Goal: Book appointment/travel/reservation

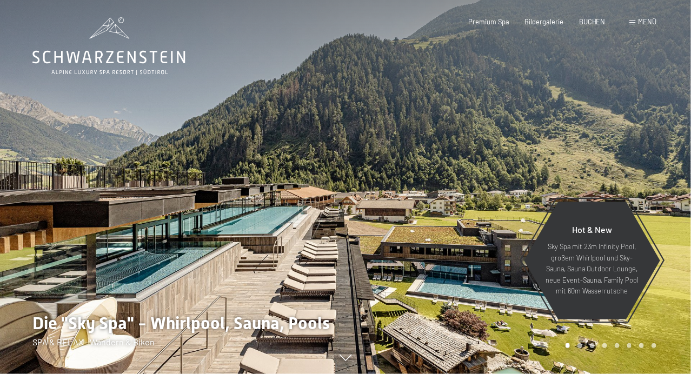
click at [644, 23] on span "Menü" at bounding box center [647, 21] width 18 height 9
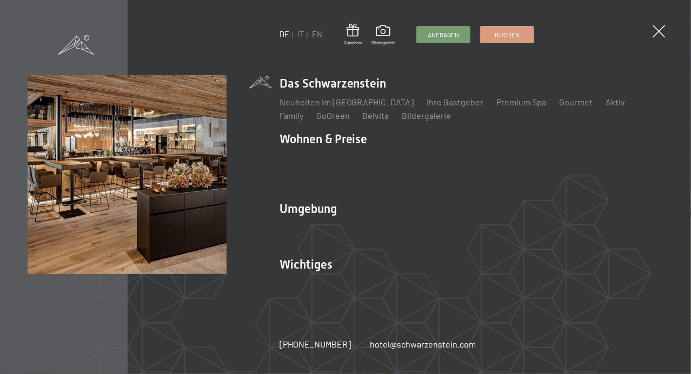
click at [644, 23] on div "DE IT EN Gutschein Bildergalerie Anfragen Buchen DE IT EN Das Schwarzenstein Ne…" at bounding box center [345, 187] width 691 height 374
click at [654, 28] on span at bounding box center [659, 32] width 18 height 18
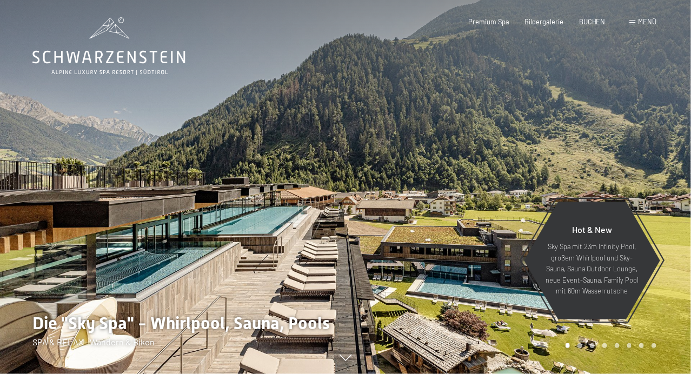
click at [383, 87] on div at bounding box center [519, 187] width 346 height 374
click at [341, 360] on icon at bounding box center [346, 362] width 12 height 6
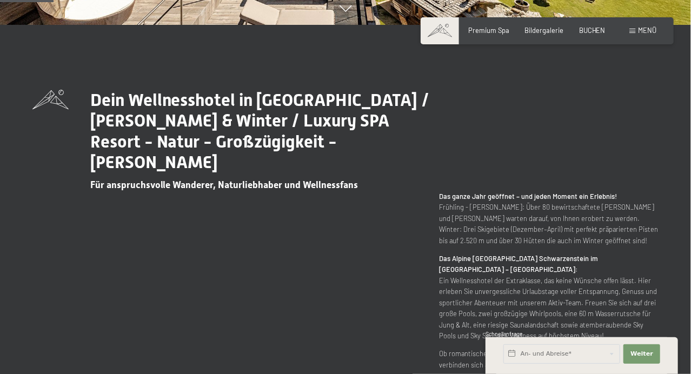
scroll to position [350, 0]
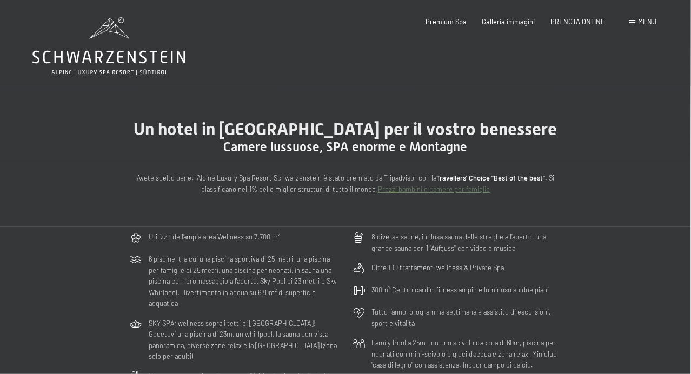
click at [135, 56] on icon at bounding box center [108, 57] width 153 height 13
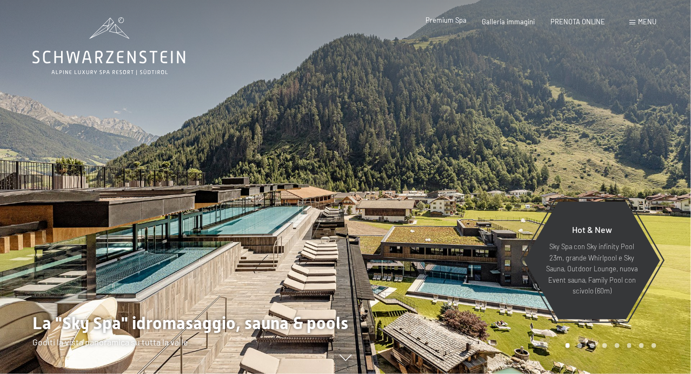
click at [445, 21] on span "Premium Spa" at bounding box center [446, 20] width 41 height 9
click at [647, 24] on span "Menu" at bounding box center [647, 21] width 18 height 9
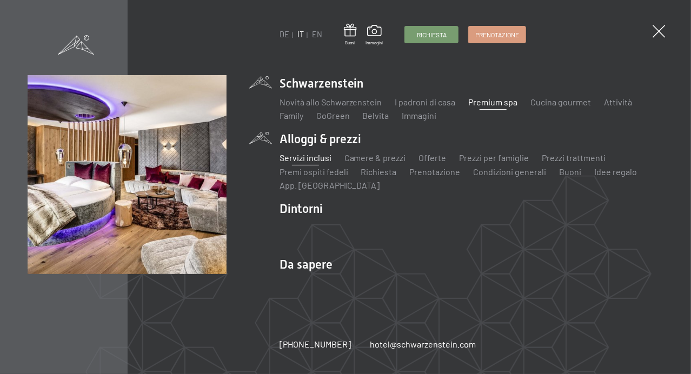
click at [309, 155] on link "Servizi inclusi" at bounding box center [306, 158] width 52 height 10
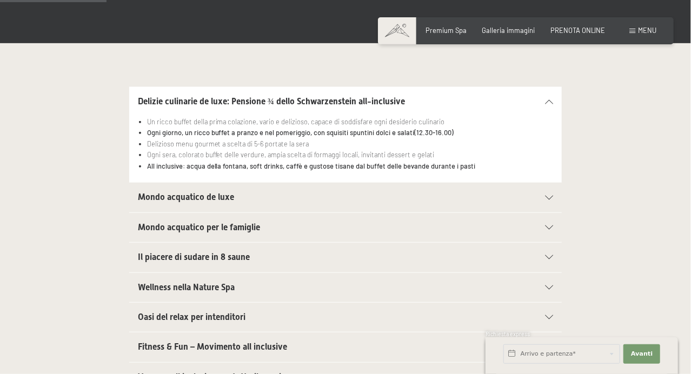
scroll to position [267, 0]
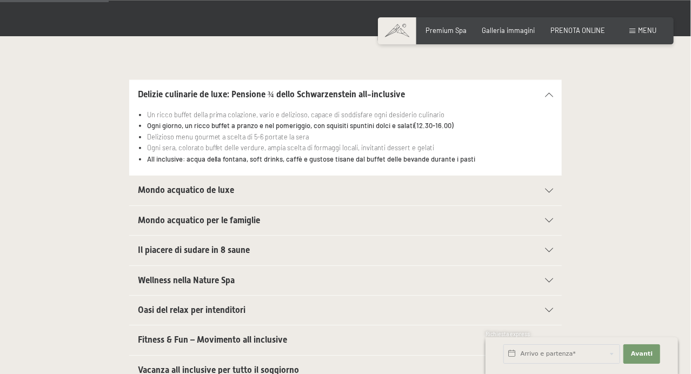
click at [547, 191] on icon at bounding box center [549, 191] width 8 height 4
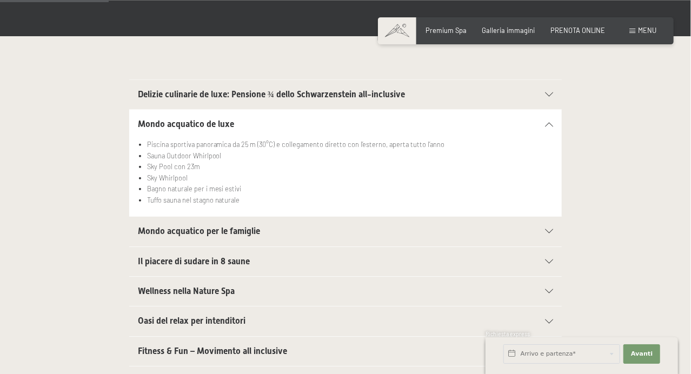
click at [547, 191] on li "Bagno naturale per i mesi estivi" at bounding box center [350, 188] width 406 height 11
click at [549, 231] on icon at bounding box center [549, 231] width 8 height 4
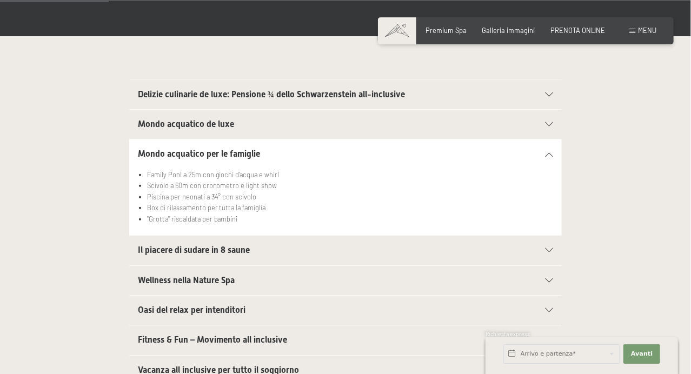
click at [555, 91] on section "Delizie culinarie de luxe: Pensione ¾ dello Schwarzenstein all-inclusive Un ric…" at bounding box center [345, 95] width 433 height 30
click at [547, 95] on icon at bounding box center [549, 94] width 8 height 4
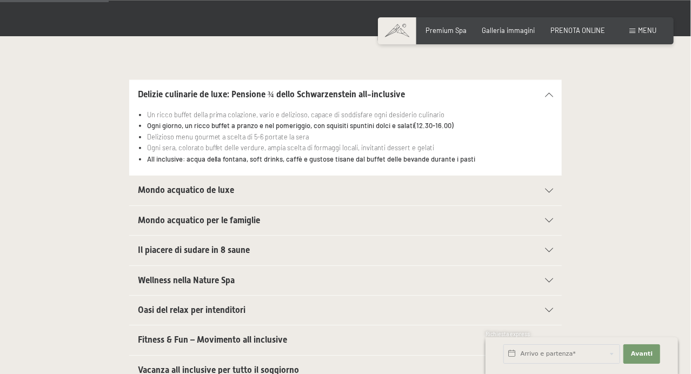
click at [647, 28] on span "Menu" at bounding box center [647, 30] width 18 height 9
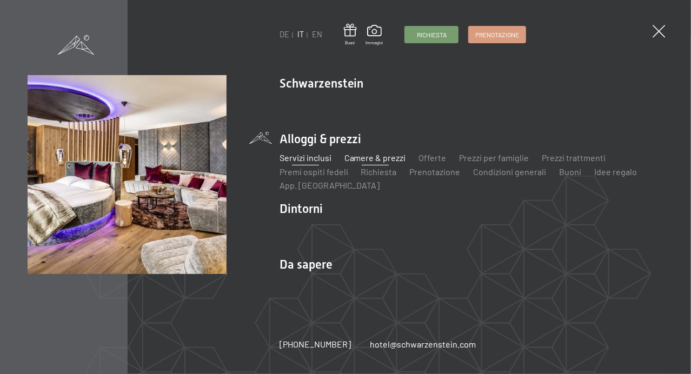
click at [376, 155] on link "Camere & prezzi" at bounding box center [376, 158] width 62 height 10
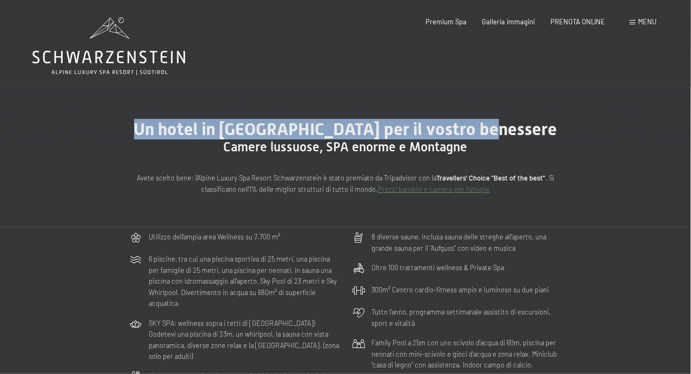
drag, startPoint x: 0, startPoint y: 0, endPoint x: 685, endPoint y: 55, distance: 687.5
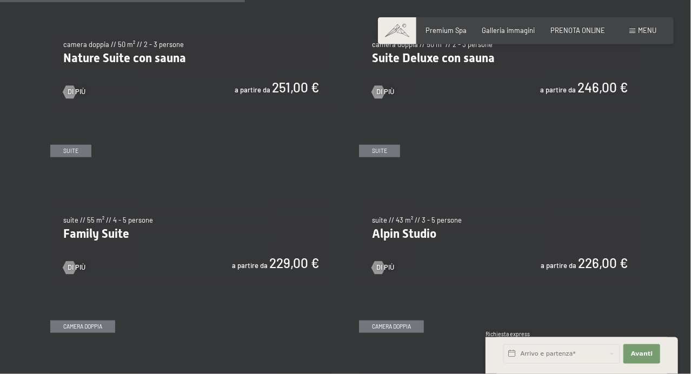
scroll to position [967, 0]
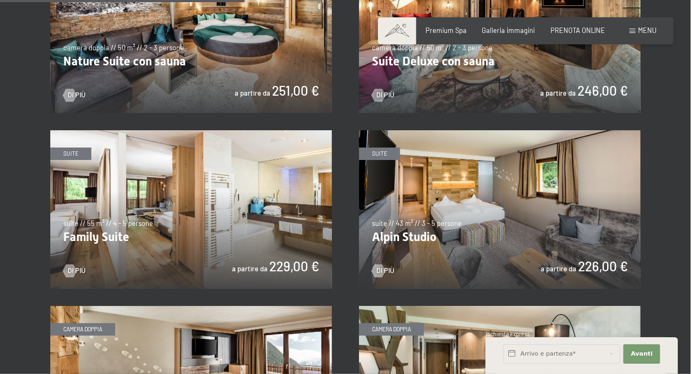
click at [431, 202] on img at bounding box center [500, 209] width 282 height 158
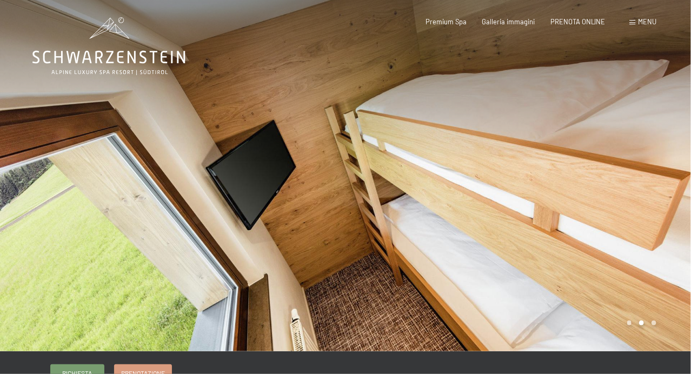
click at [541, 314] on div at bounding box center [519, 176] width 346 height 352
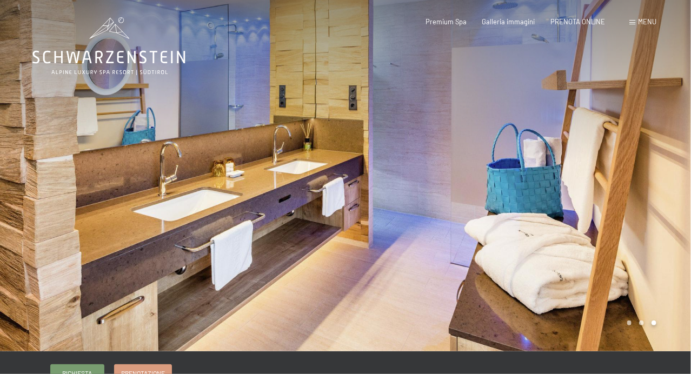
click at [490, 256] on div at bounding box center [519, 176] width 346 height 352
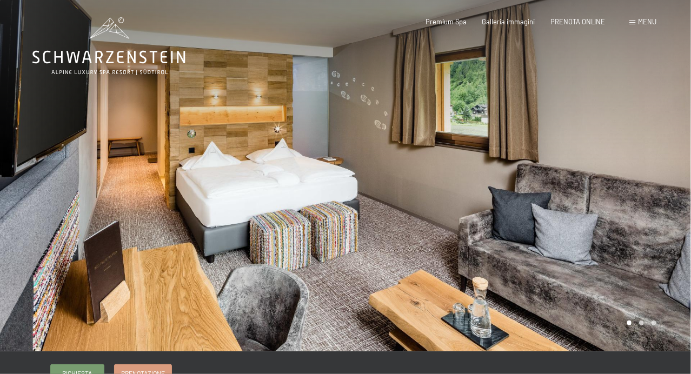
click at [490, 256] on div at bounding box center [519, 176] width 346 height 352
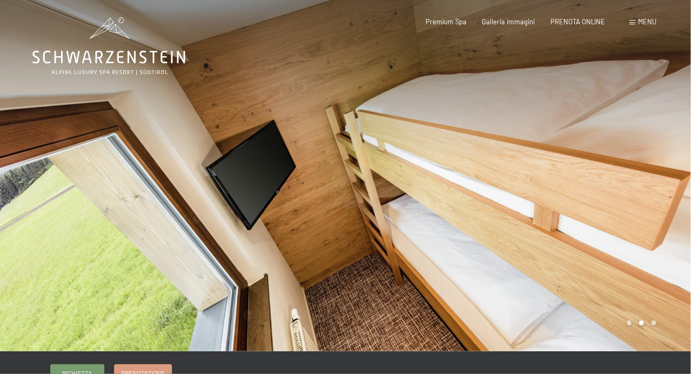
click at [489, 257] on div at bounding box center [519, 176] width 346 height 352
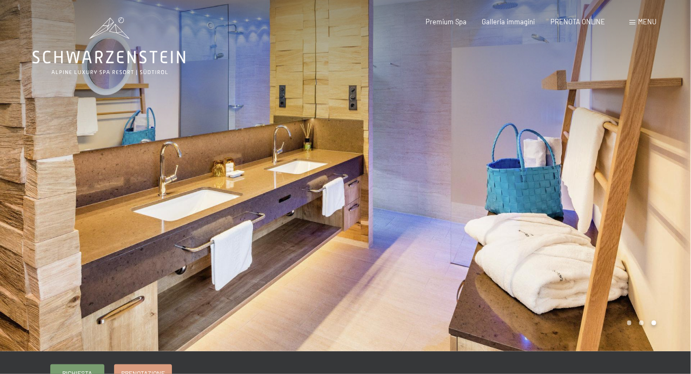
click at [489, 257] on div at bounding box center [519, 176] width 346 height 352
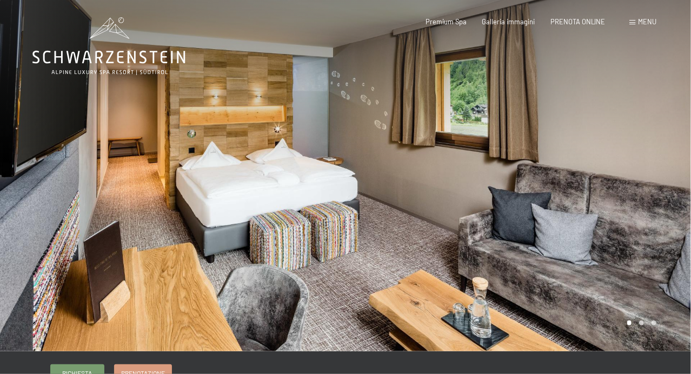
click at [469, 242] on div at bounding box center [519, 176] width 346 height 352
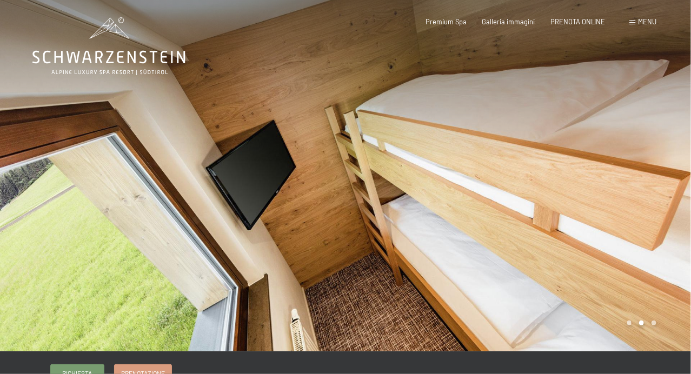
click at [469, 242] on div at bounding box center [519, 176] width 346 height 352
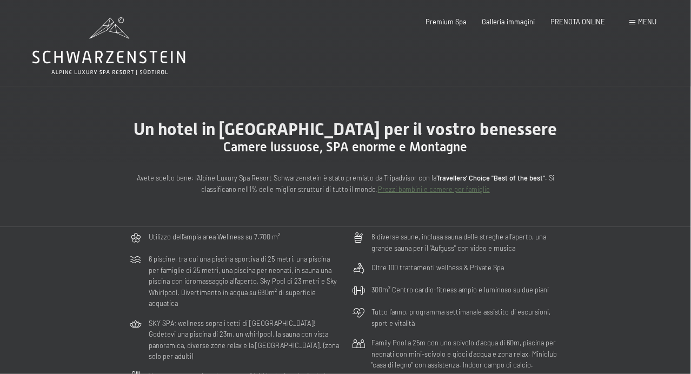
click at [654, 17] on div "Prenotazione Richiesta Premium Spa Galleria immagini PRENOTA ONLINE Menu DE IT …" at bounding box center [525, 22] width 261 height 10
click at [644, 18] on span "Menu" at bounding box center [647, 21] width 18 height 9
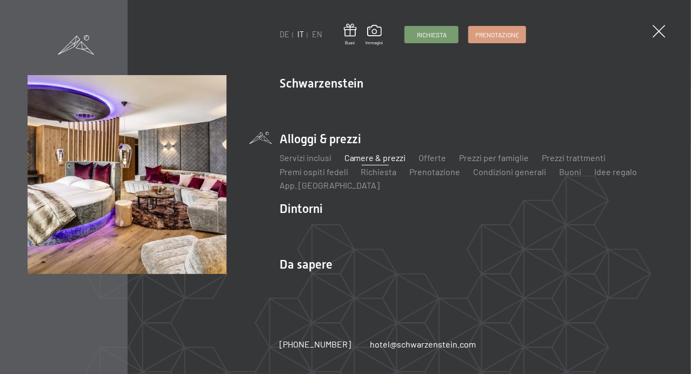
click at [367, 154] on link "Camere & prezzi" at bounding box center [376, 158] width 62 height 10
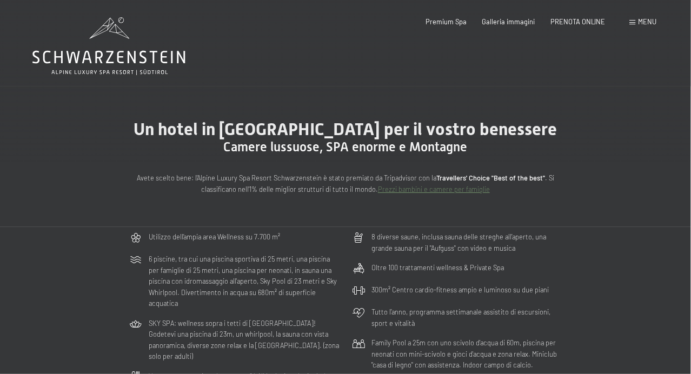
drag, startPoint x: 684, startPoint y: 26, endPoint x: 691, endPoint y: 66, distance: 40.6
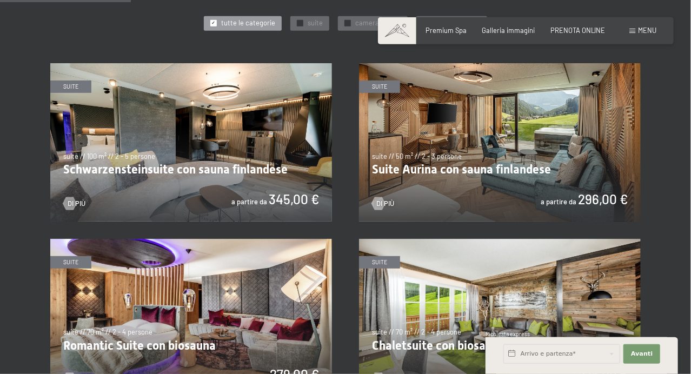
scroll to position [502, 0]
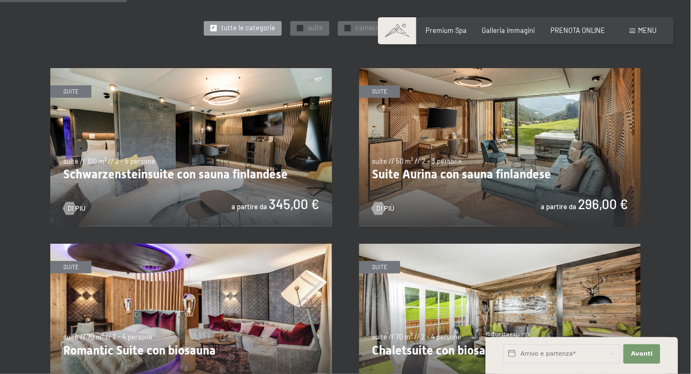
click at [502, 171] on img at bounding box center [500, 147] width 282 height 158
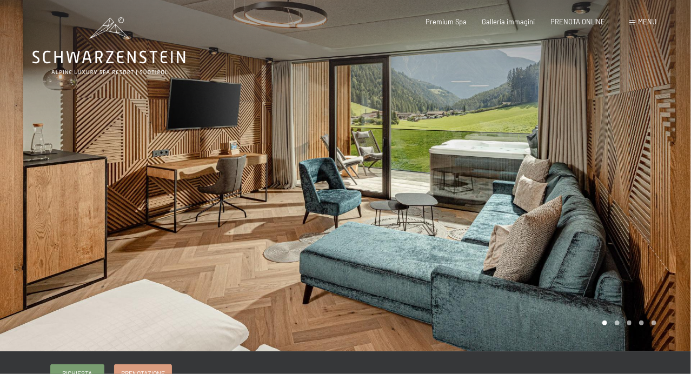
click at [524, 183] on div at bounding box center [519, 176] width 346 height 352
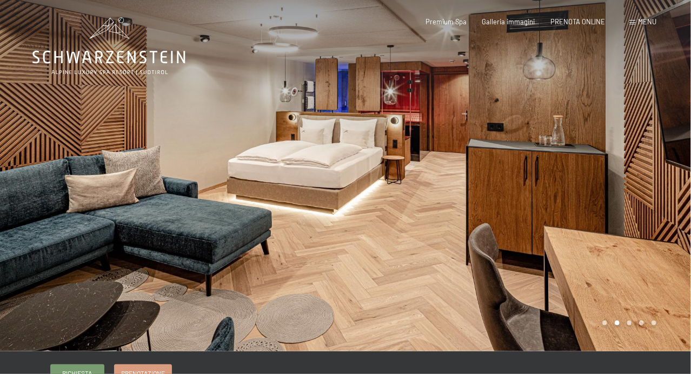
click at [524, 183] on div at bounding box center [519, 176] width 346 height 352
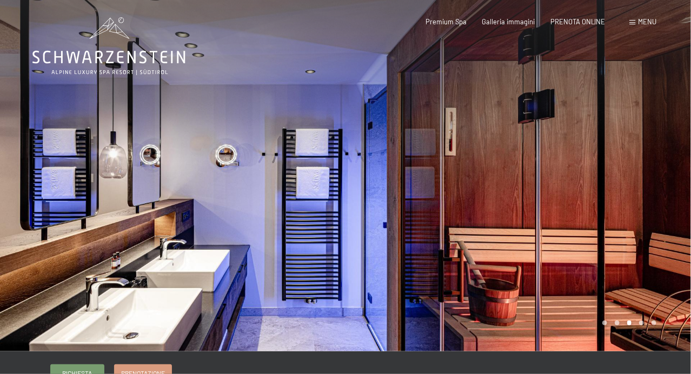
click at [524, 183] on div at bounding box center [519, 176] width 346 height 352
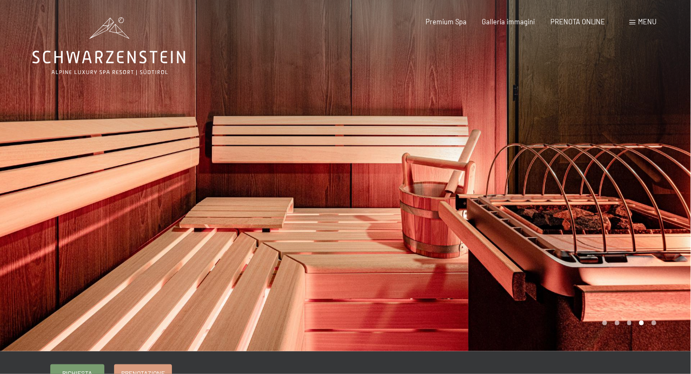
click at [524, 183] on div at bounding box center [519, 176] width 346 height 352
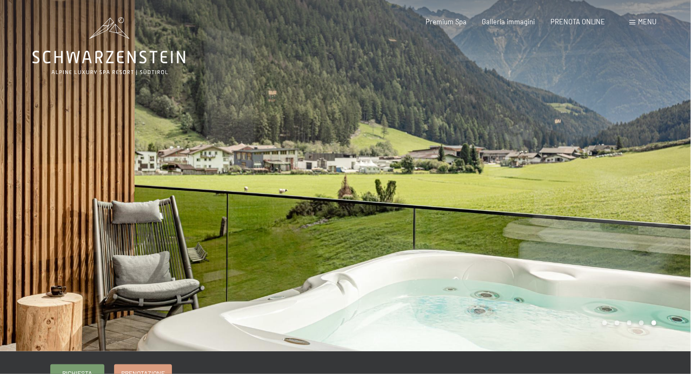
click at [539, 190] on div at bounding box center [519, 176] width 346 height 352
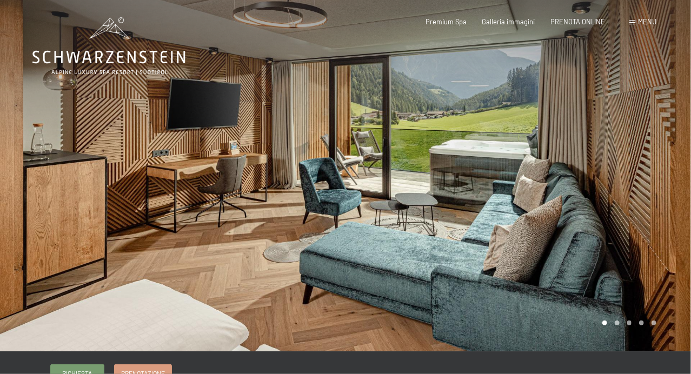
click at [539, 190] on div at bounding box center [519, 176] width 346 height 352
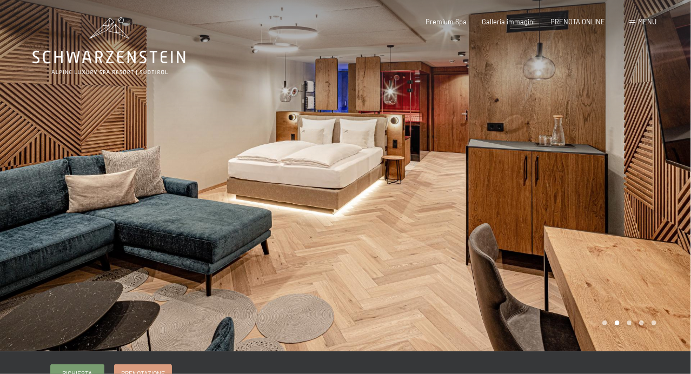
click at [541, 191] on div at bounding box center [519, 176] width 346 height 352
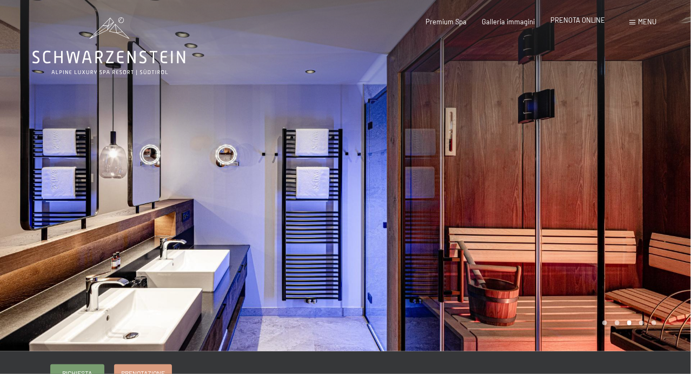
click at [574, 18] on span "PRENOTA ONLINE" at bounding box center [578, 20] width 55 height 9
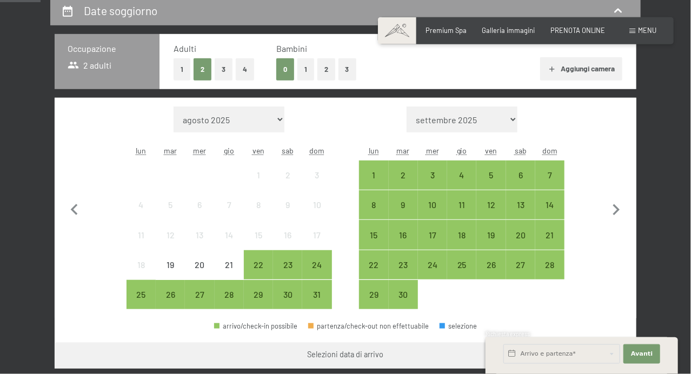
scroll to position [219, 0]
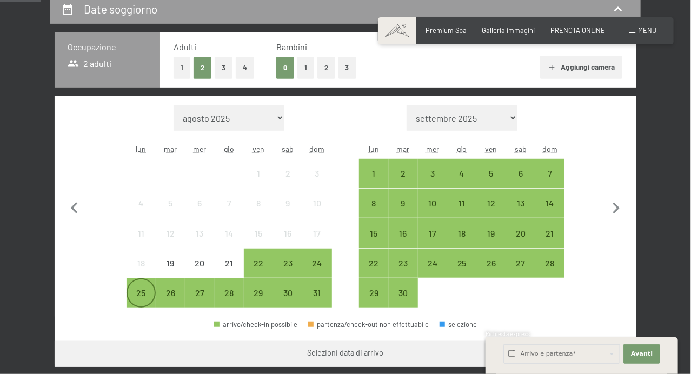
click at [137, 296] on div "25" at bounding box center [141, 302] width 27 height 27
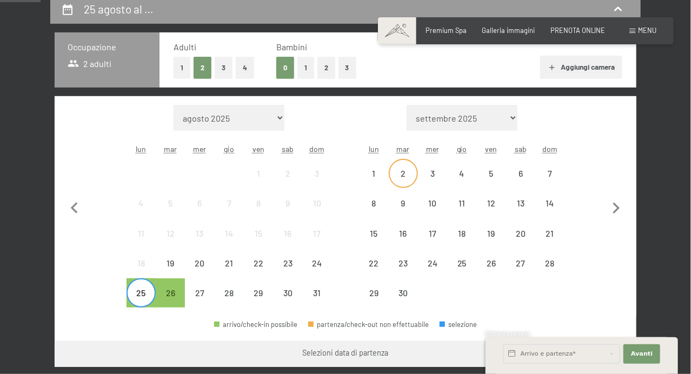
click at [401, 167] on div "2" at bounding box center [403, 173] width 27 height 27
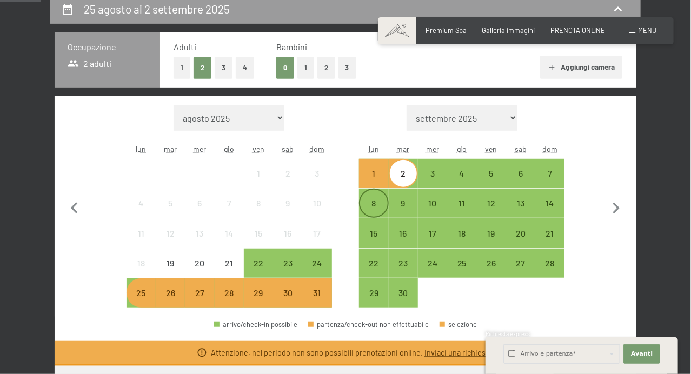
click at [374, 201] on div "8" at bounding box center [373, 212] width 27 height 27
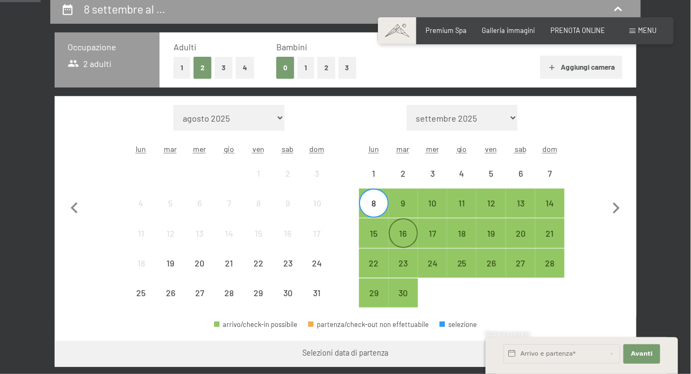
click at [404, 234] on div "16" at bounding box center [403, 242] width 27 height 27
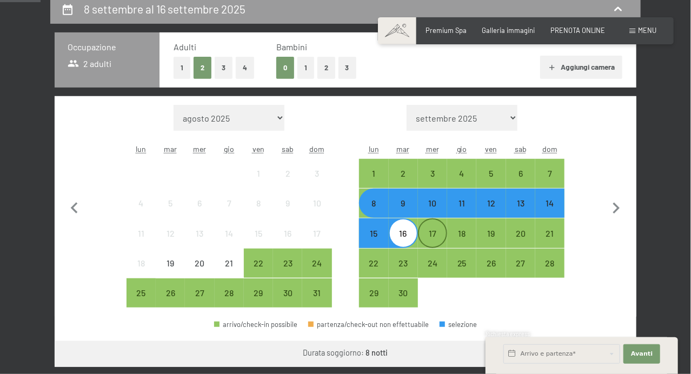
click at [431, 236] on div "17" at bounding box center [432, 242] width 27 height 27
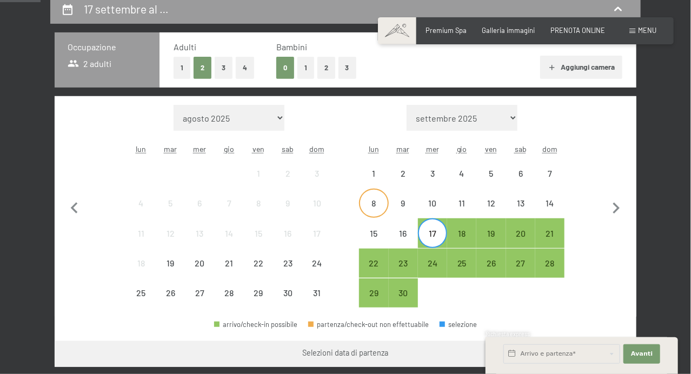
click at [371, 201] on div "8" at bounding box center [373, 212] width 27 height 27
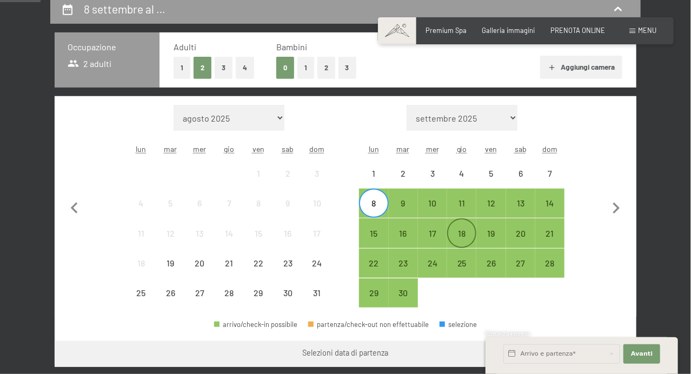
click at [458, 233] on div "18" at bounding box center [461, 242] width 27 height 27
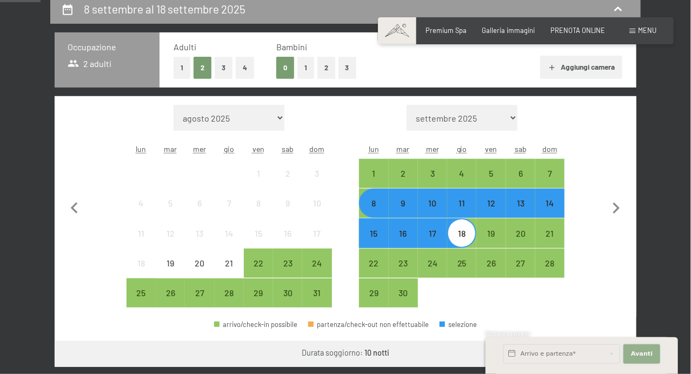
click at [638, 353] on span "Avanti" at bounding box center [642, 354] width 22 height 9
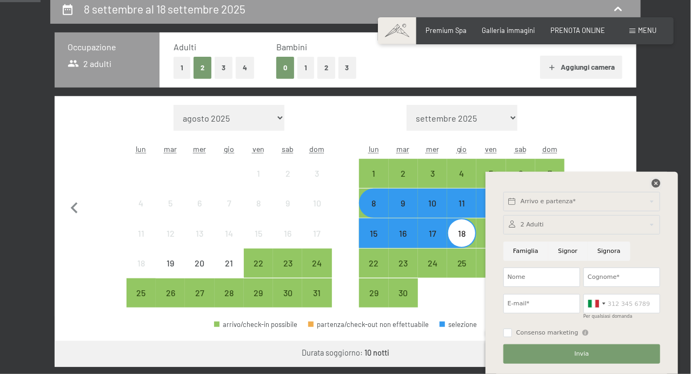
click at [654, 184] on icon at bounding box center [656, 183] width 9 height 9
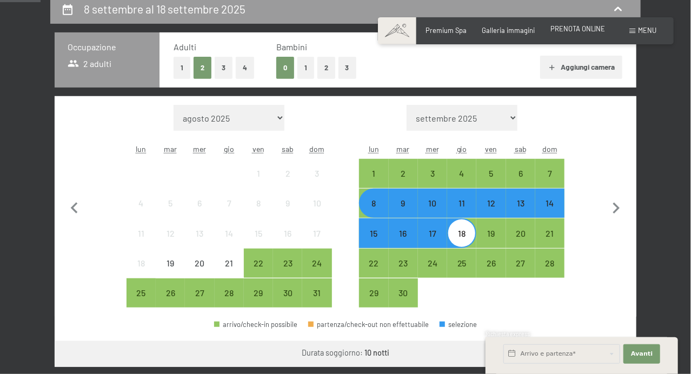
click at [561, 32] on span "PRENOTA ONLINE" at bounding box center [578, 28] width 55 height 9
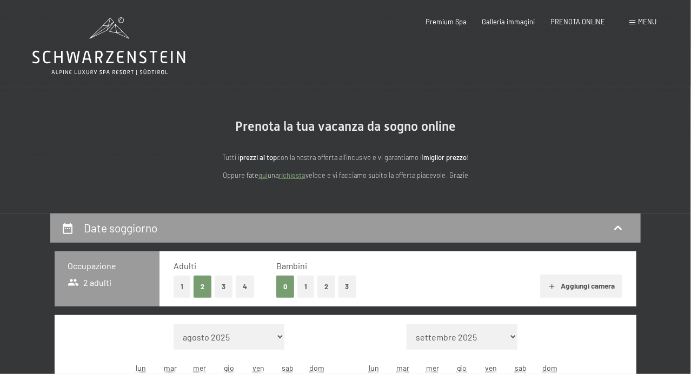
click at [634, 22] on span at bounding box center [633, 22] width 6 height 5
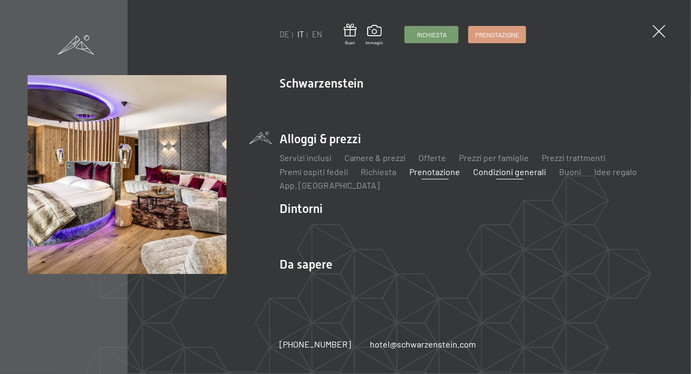
click at [514, 170] on link "Condizioni generali" at bounding box center [510, 172] width 73 height 10
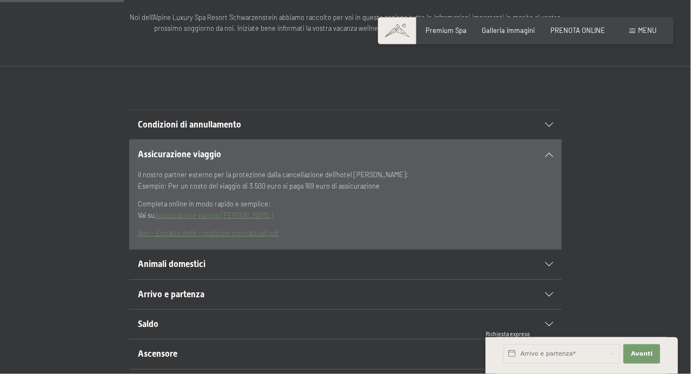
scroll to position [201, 0]
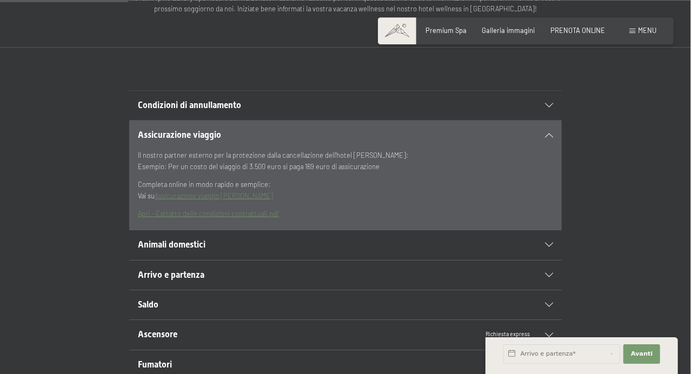
click at [477, 243] on h2 "Animali domestici" at bounding box center [325, 245] width 374 height 12
